Goal: Task Accomplishment & Management: Use online tool/utility

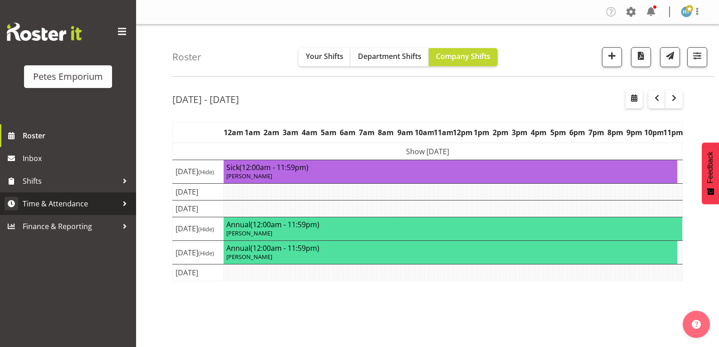
click at [71, 208] on span "Time & Attendance" at bounding box center [70, 204] width 95 height 14
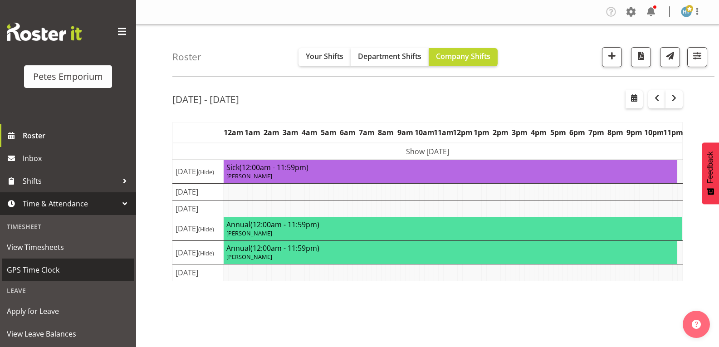
click at [40, 273] on span "GPS Time Clock" at bounding box center [68, 270] width 122 height 14
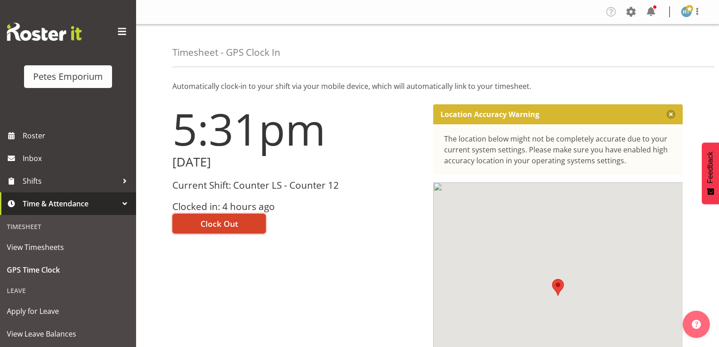
click at [238, 226] on button "Clock Out" at bounding box center [218, 224] width 93 height 20
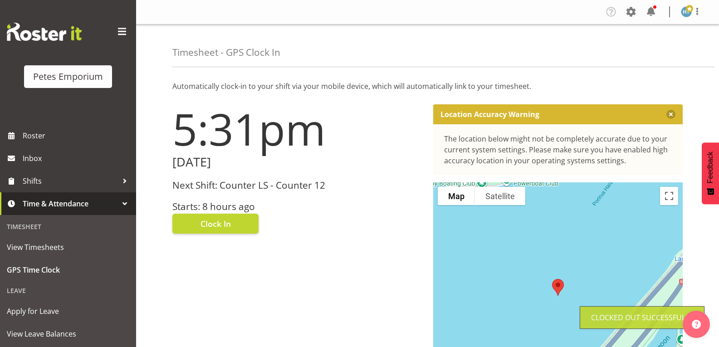
click at [687, 12] on span at bounding box center [689, 8] width 7 height 7
click at [646, 53] on link "Log Out" at bounding box center [658, 47] width 87 height 16
